Goal: Task Accomplishment & Management: Manage account settings

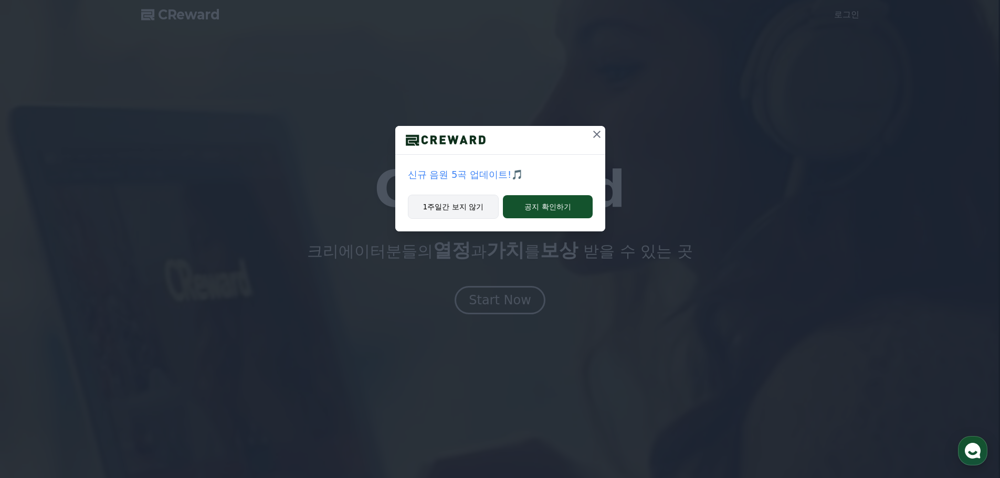
click at [466, 206] on button "1주일간 보지 않기" at bounding box center [453, 207] width 91 height 24
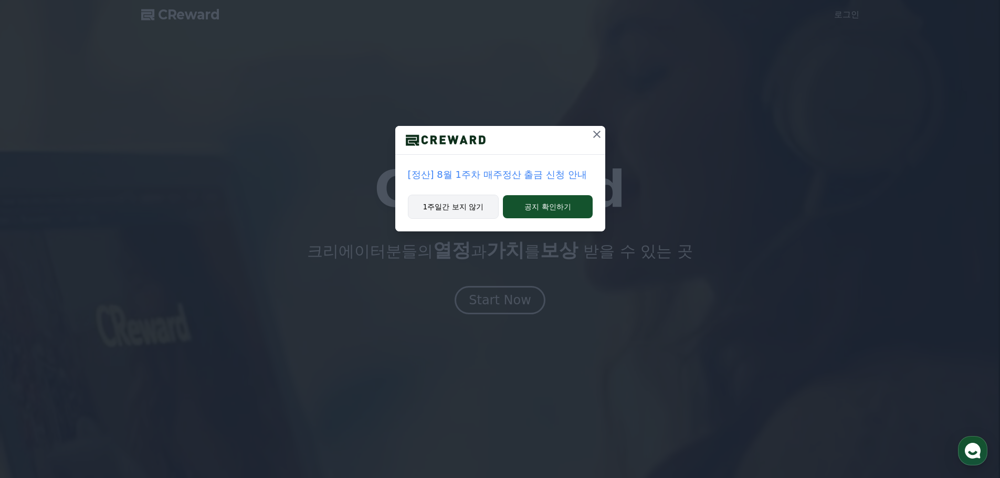
click at [473, 200] on button "1주일간 보지 않기" at bounding box center [453, 207] width 91 height 24
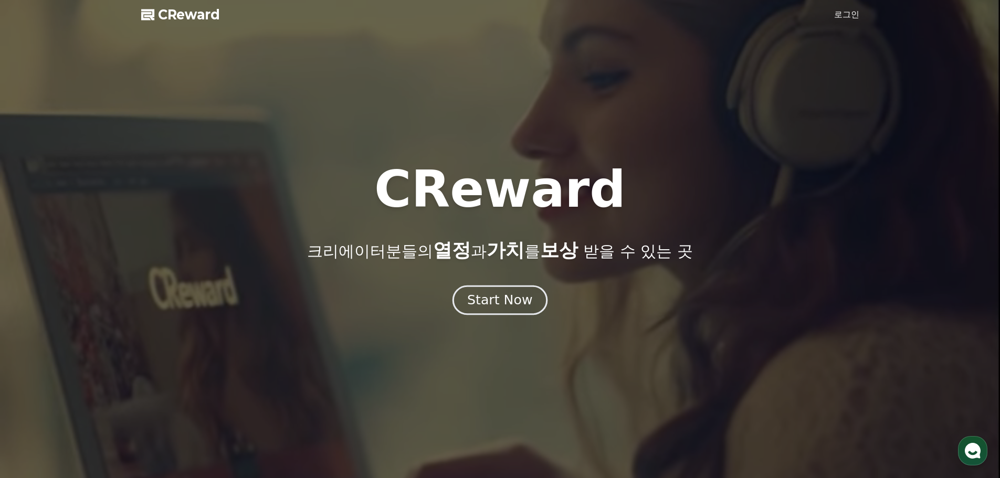
click at [506, 290] on button "Start Now" at bounding box center [500, 300] width 95 height 30
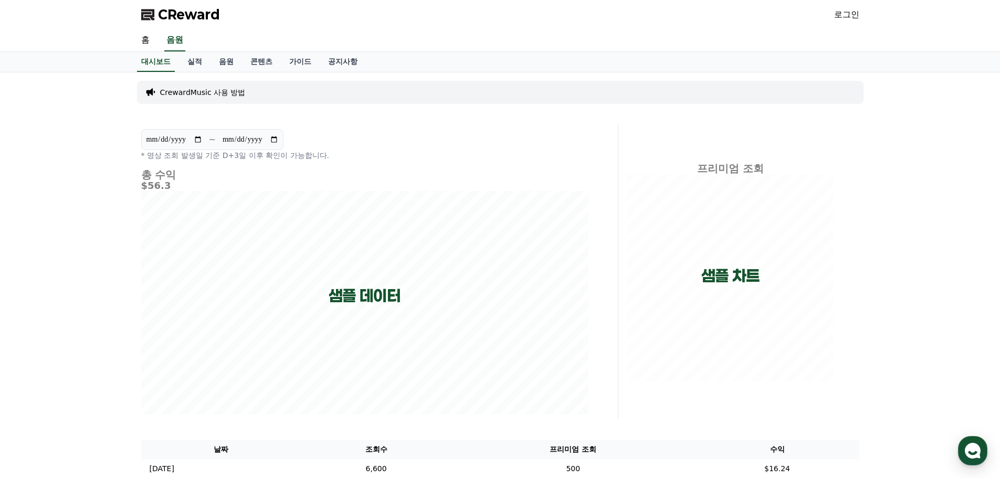
click at [860, 18] on div "CReward 로그인" at bounding box center [500, 14] width 735 height 29
click at [845, 16] on link "로그인" at bounding box center [846, 14] width 25 height 13
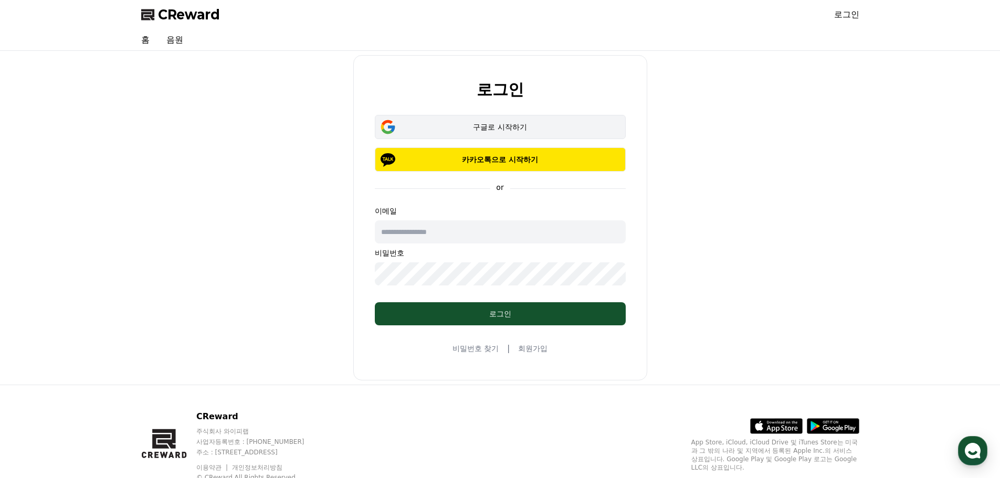
click at [507, 124] on div "구글로 시작하기" at bounding box center [500, 127] width 221 height 11
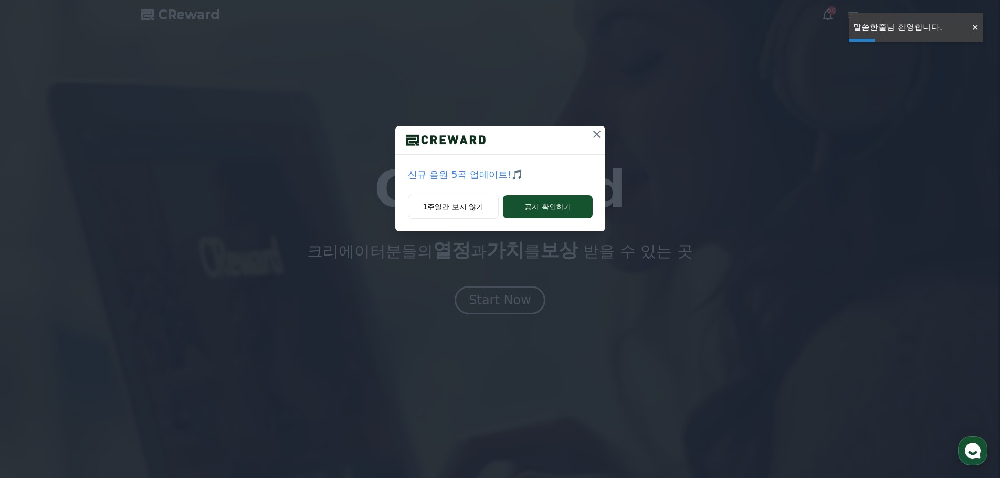
click at [765, 82] on div "신규 음원 5곡 업데이트!🎵 1주일간 보지 않기 공지 확인하기" at bounding box center [500, 124] width 1000 height 248
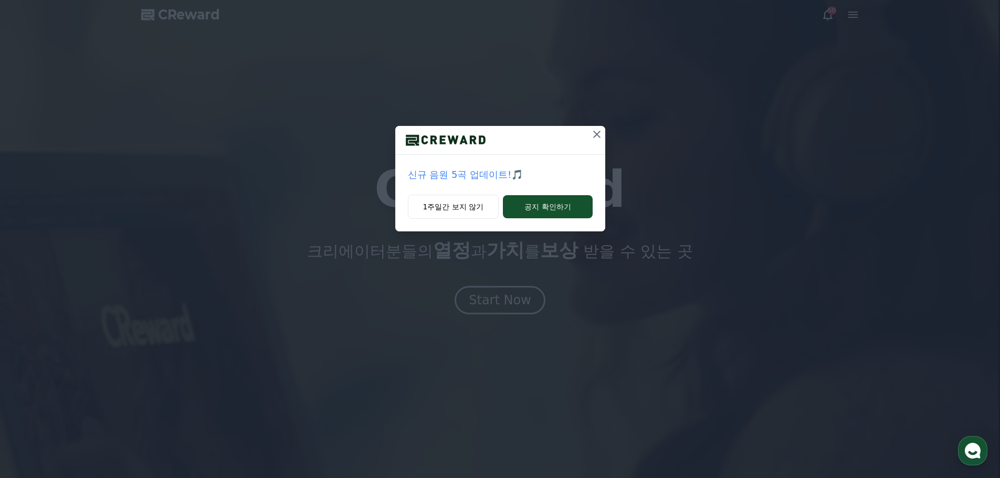
click at [600, 140] on button at bounding box center [597, 134] width 17 height 17
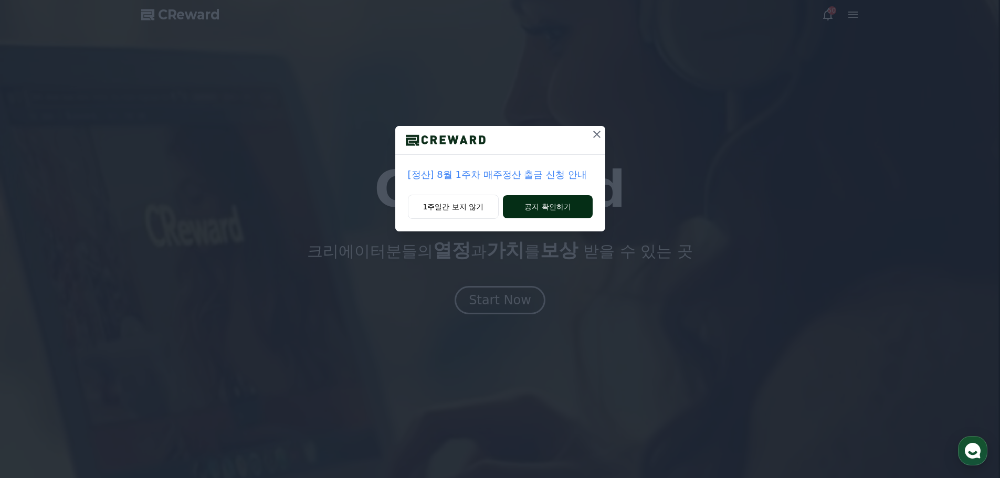
click at [564, 206] on button "공지 확인하기" at bounding box center [547, 206] width 89 height 23
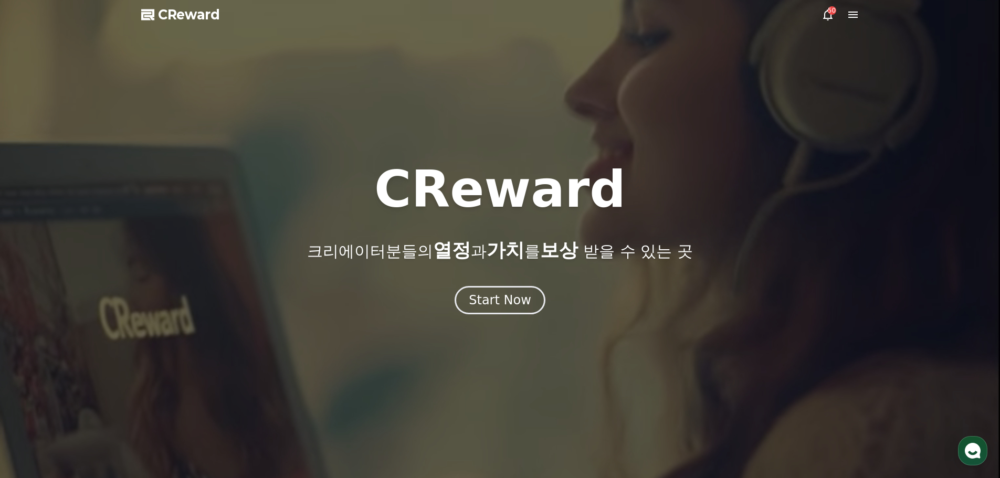
click at [834, 14] on div "50" at bounding box center [832, 10] width 8 height 8
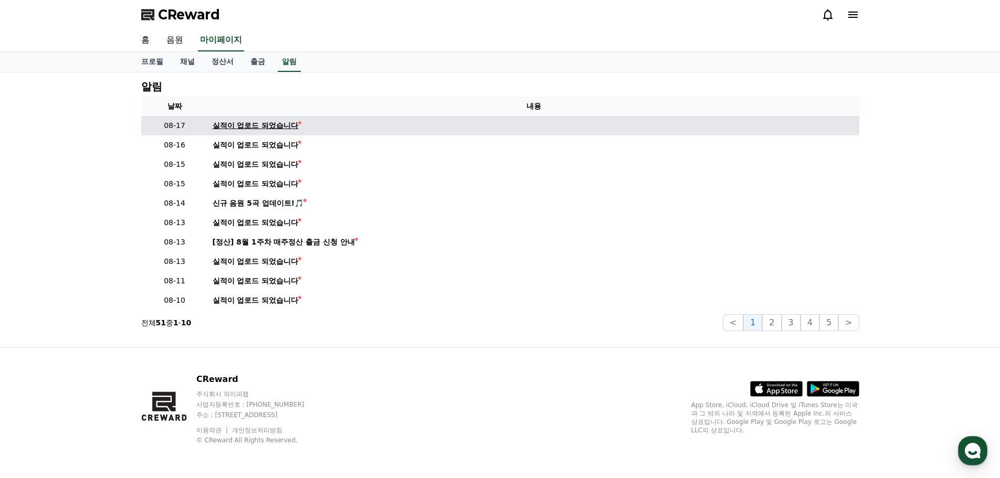
click at [239, 124] on div "실적이 업로드 되었습니다" at bounding box center [256, 125] width 86 height 11
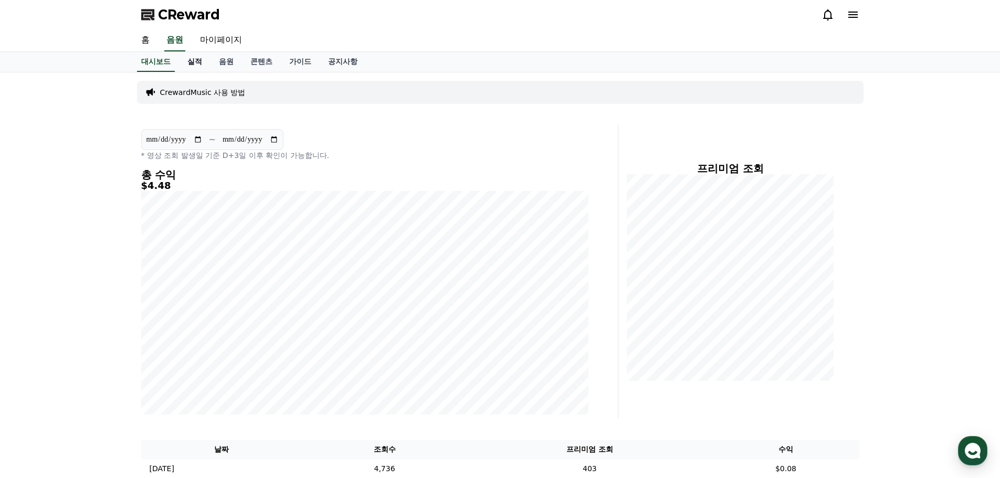
click at [193, 64] on link "실적" at bounding box center [195, 62] width 32 height 20
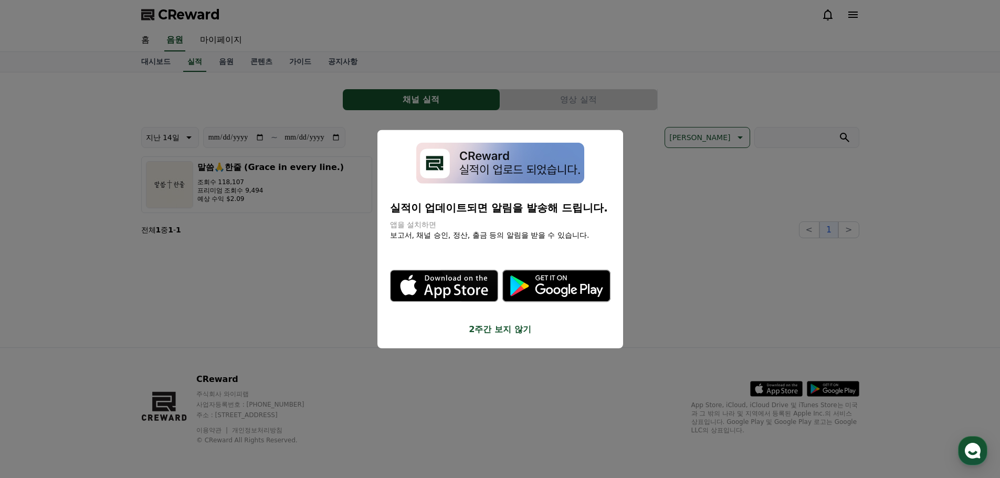
click at [515, 330] on button "2주간 보지 않기" at bounding box center [500, 329] width 221 height 13
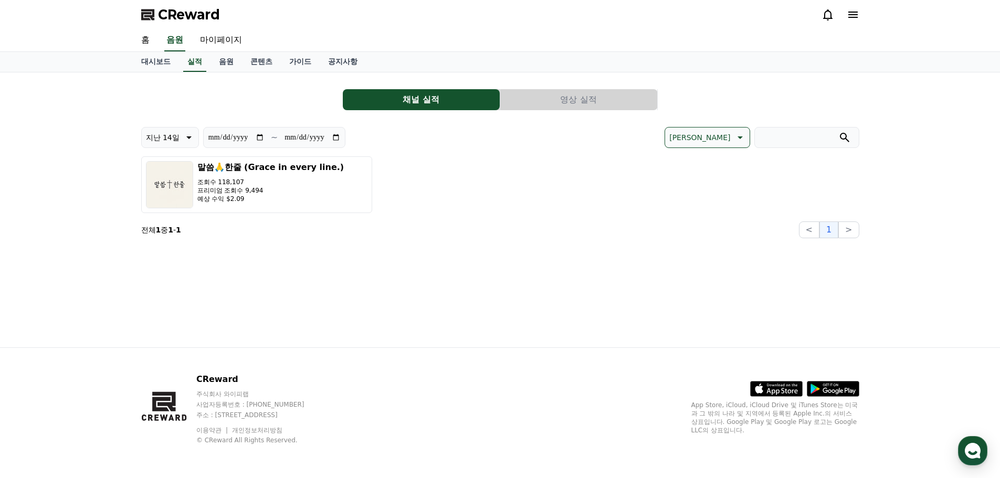
click at [305, 269] on div "**********" at bounding box center [500, 209] width 735 height 275
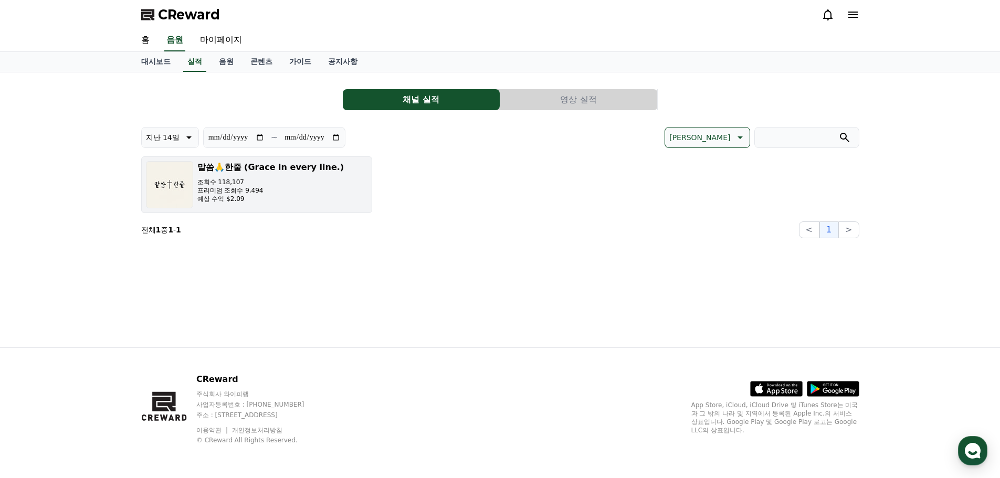
click at [263, 195] on p "예상 수익 $2.09" at bounding box center [270, 199] width 147 height 8
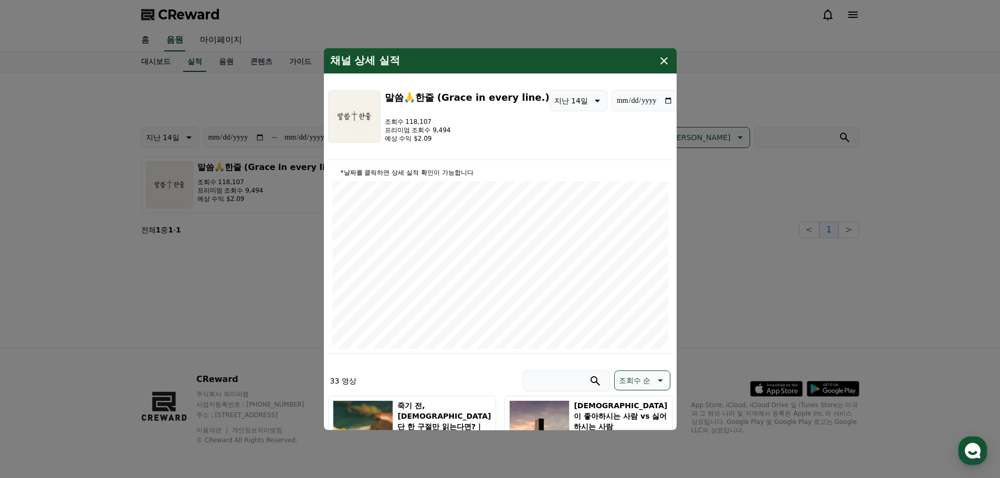
click at [665, 65] on icon "modal" at bounding box center [664, 60] width 13 height 13
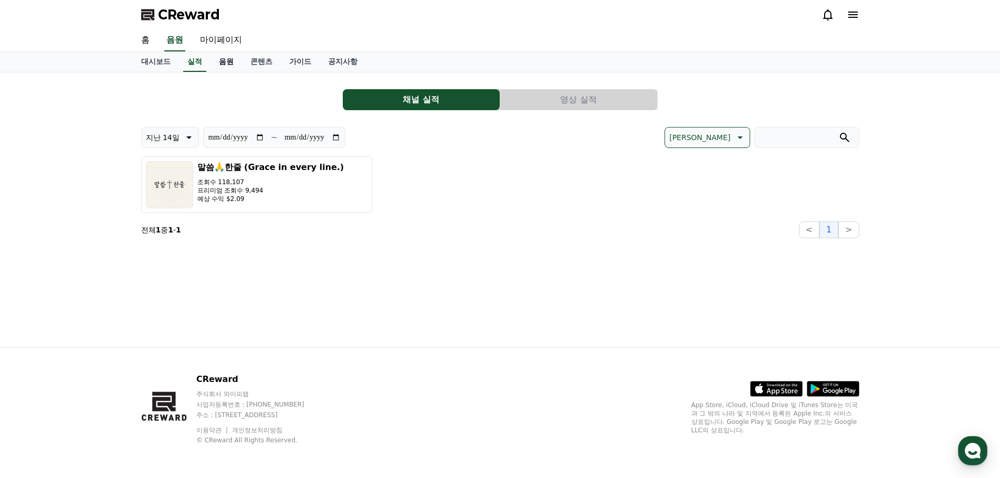
click at [228, 66] on link "음원" at bounding box center [227, 62] width 32 height 20
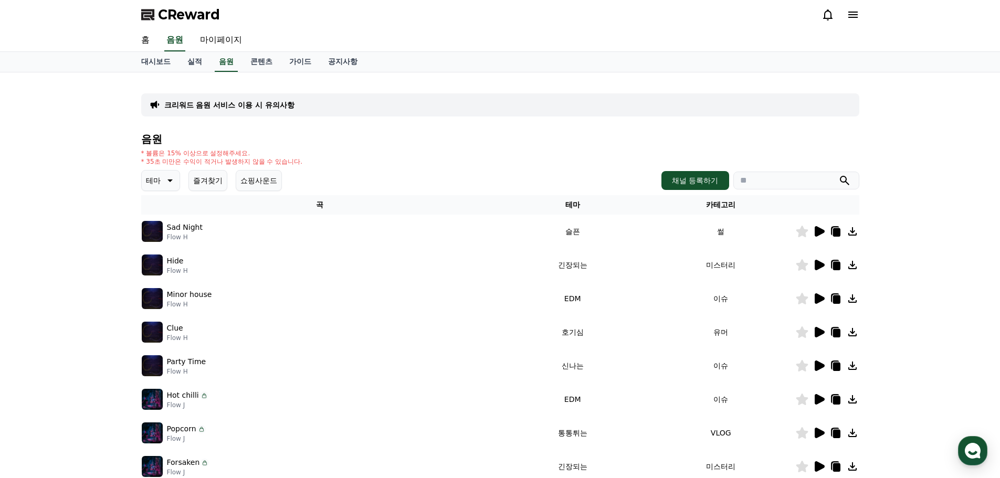
click at [817, 232] on icon at bounding box center [820, 231] width 10 height 11
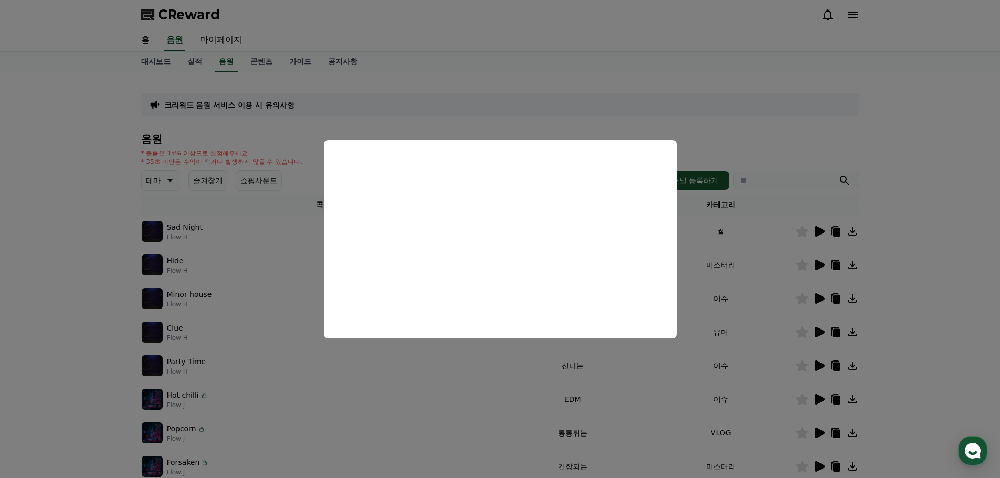
click at [893, 238] on button "close modal" at bounding box center [500, 239] width 1000 height 478
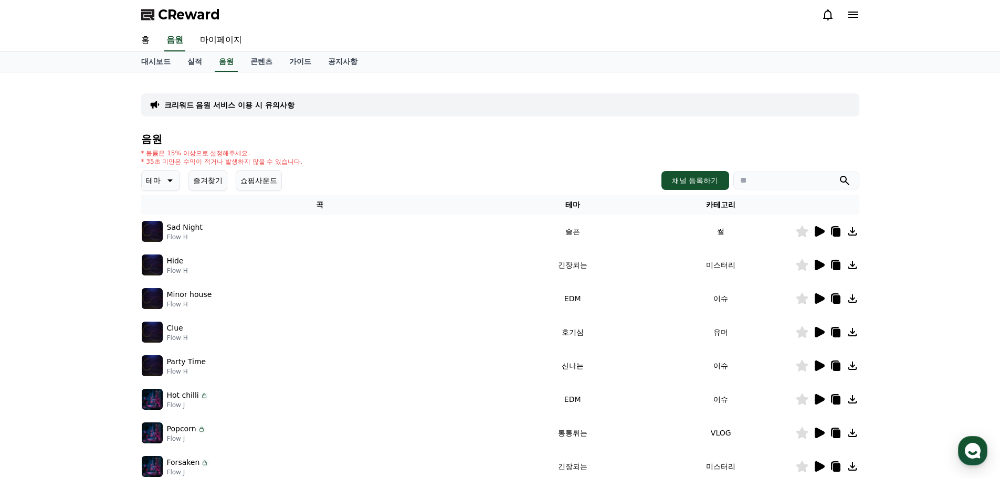
click at [854, 233] on icon at bounding box center [852, 231] width 13 height 13
